Goal: Task Accomplishment & Management: Manage account settings

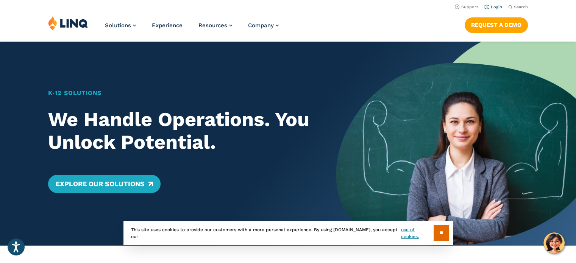
click at [492, 5] on link "Login" at bounding box center [494, 7] width 18 height 5
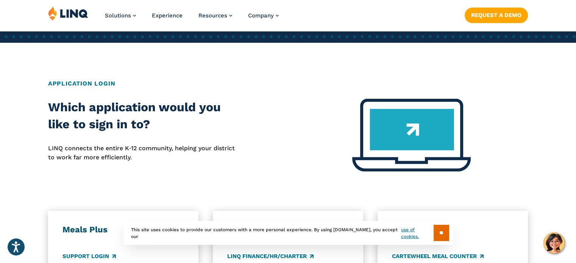
scroll to position [265, 0]
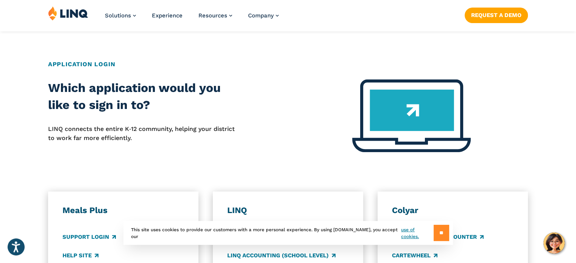
click at [438, 231] on input "**" at bounding box center [442, 233] width 16 height 16
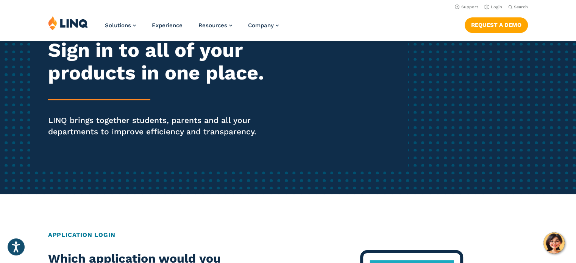
scroll to position [0, 0]
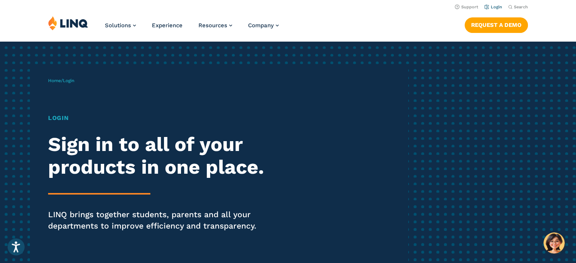
click at [493, 8] on link "Login" at bounding box center [494, 7] width 18 height 5
click at [61, 116] on h1 "Login" at bounding box center [159, 118] width 222 height 9
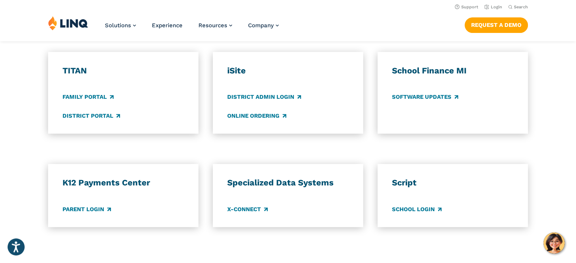
scroll to position [531, 0]
